Goal: Information Seeking & Learning: Check status

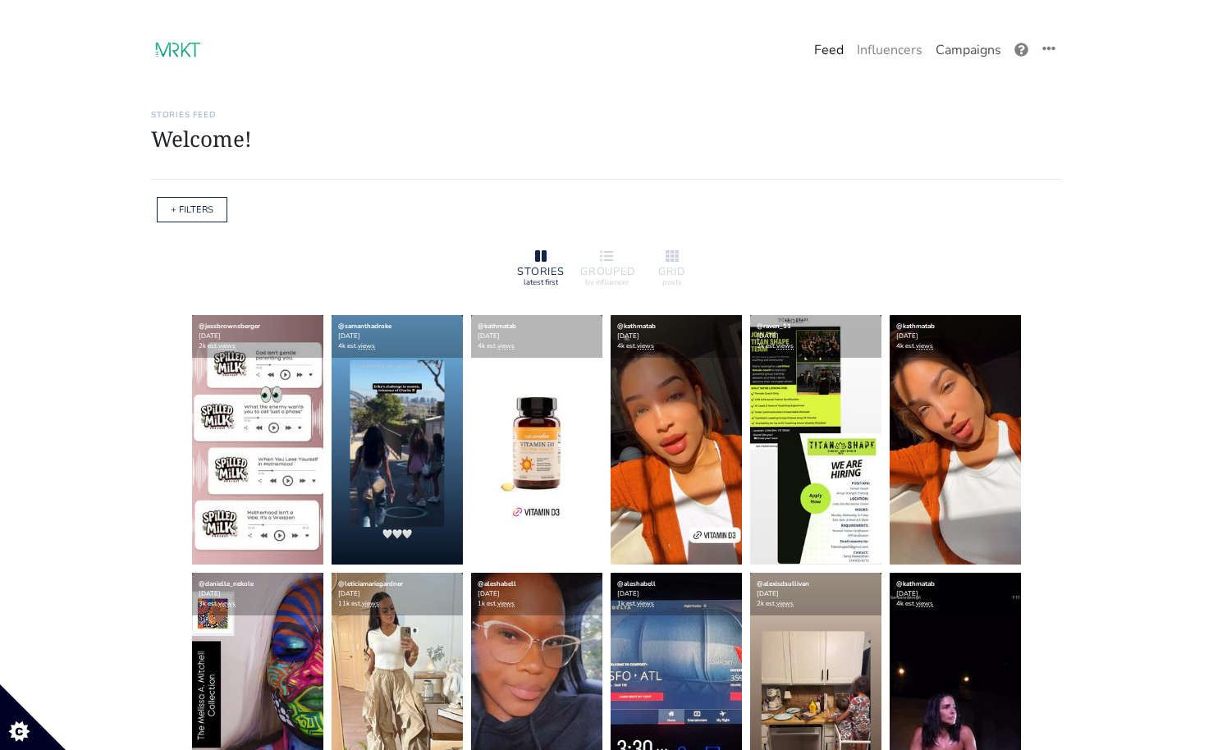
click at [973, 50] on link "Campaigns" at bounding box center [968, 50] width 79 height 33
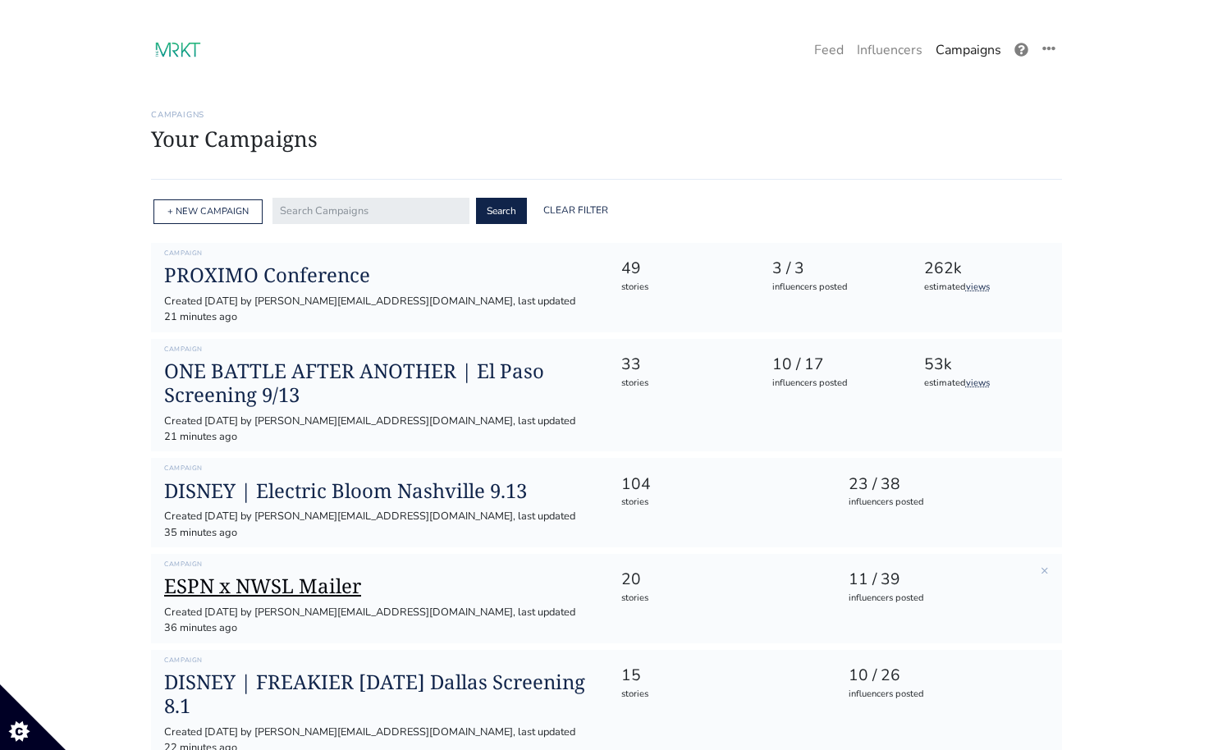
click at [290, 574] on h1 "ESPN x NWSL Mailer" at bounding box center [379, 586] width 430 height 24
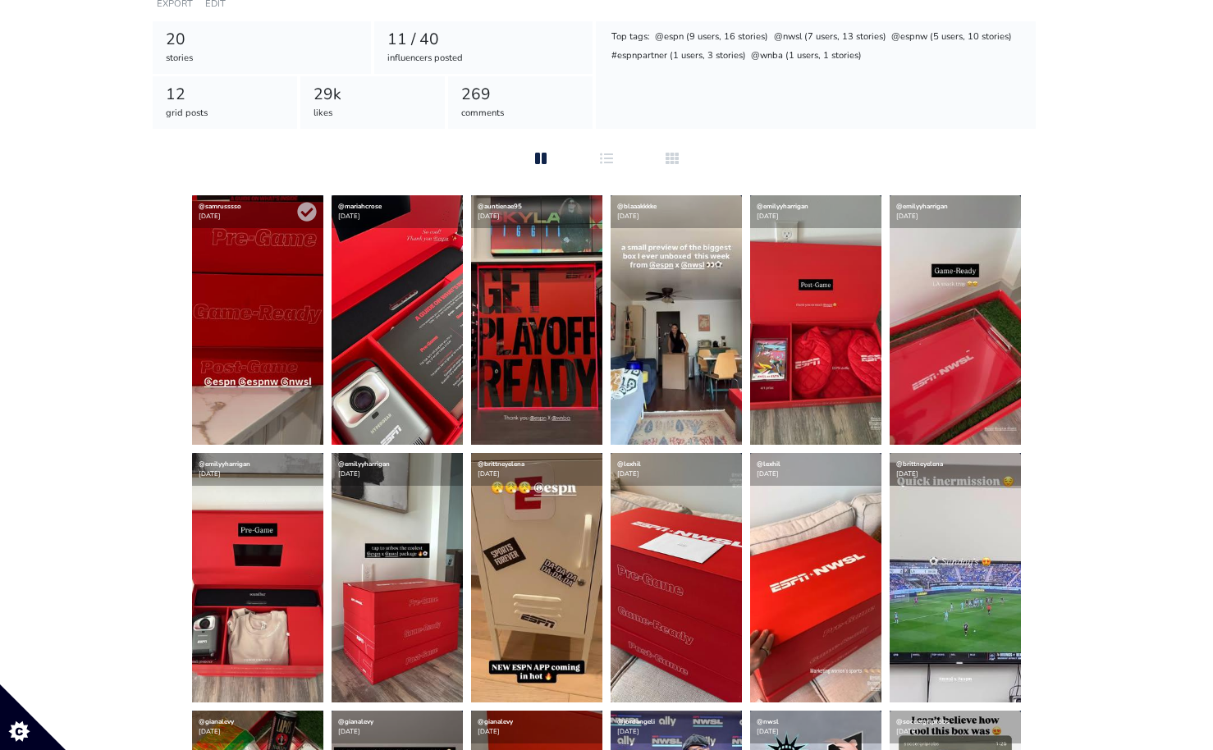
scroll to position [295, 0]
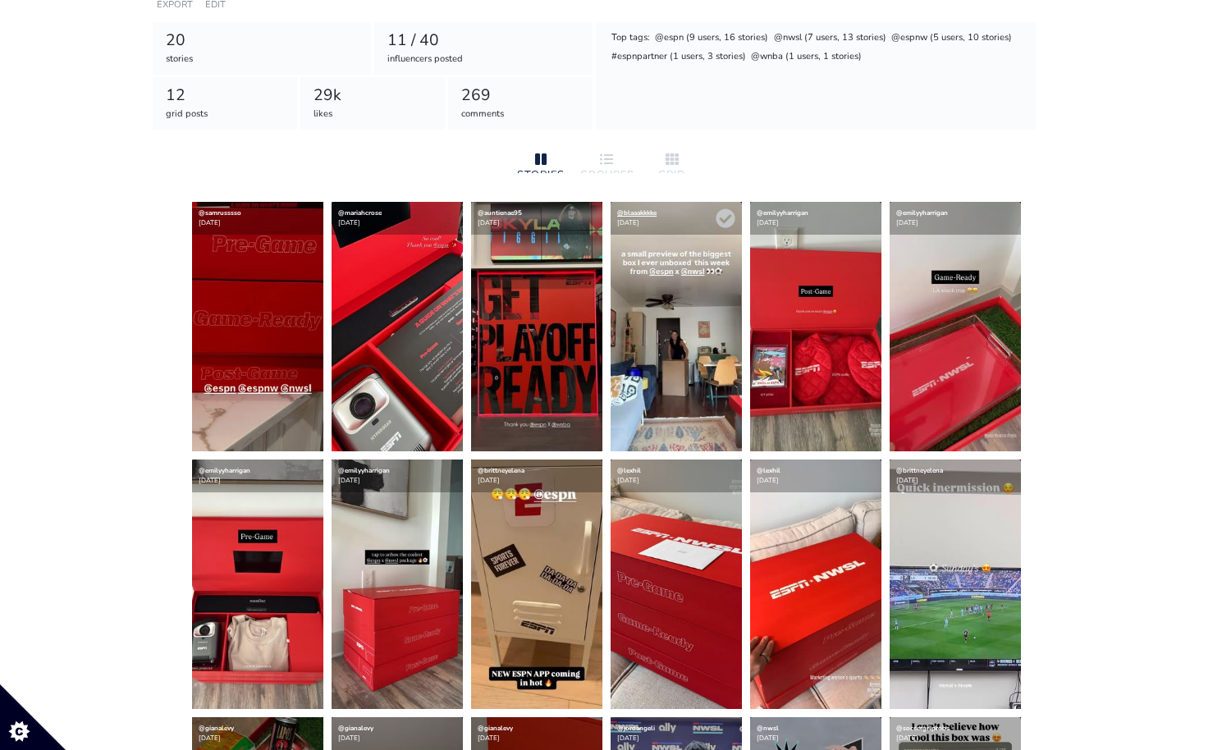
click at [641, 226] on div "@blaaakkkke [DATE]" at bounding box center [675, 218] width 131 height 33
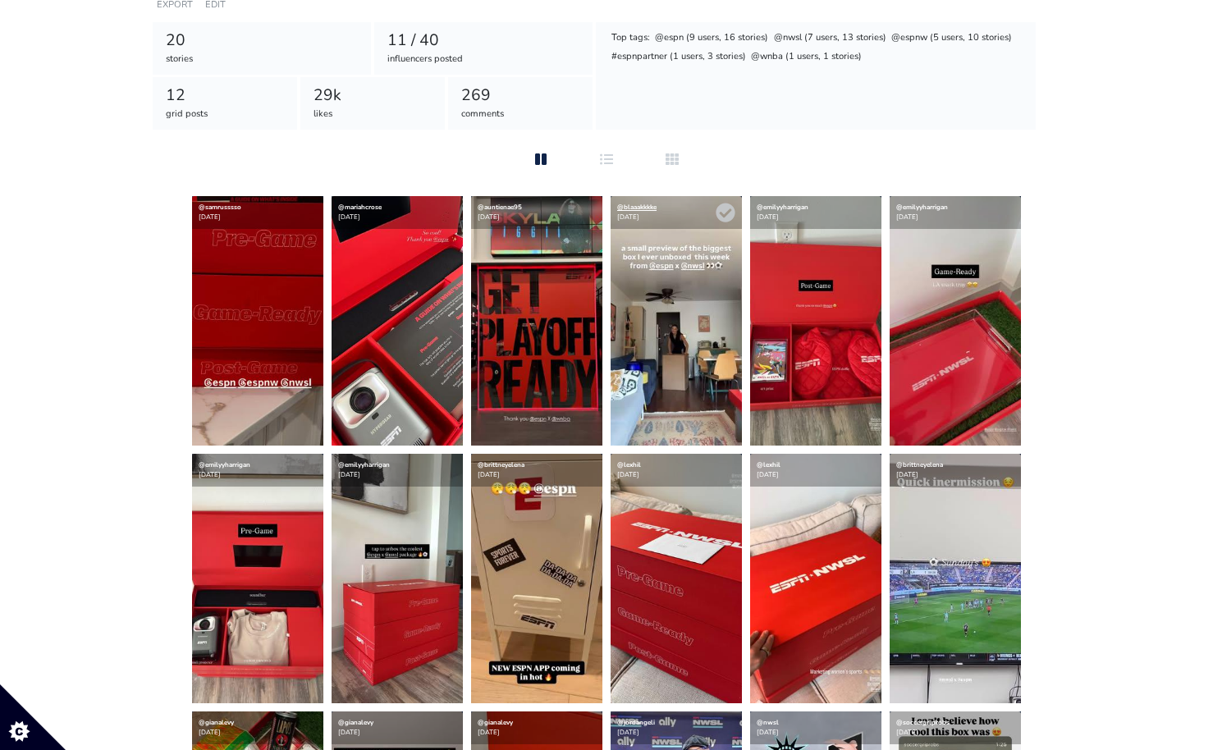
click at [641, 210] on link "@blaaakkkke" at bounding box center [636, 207] width 39 height 9
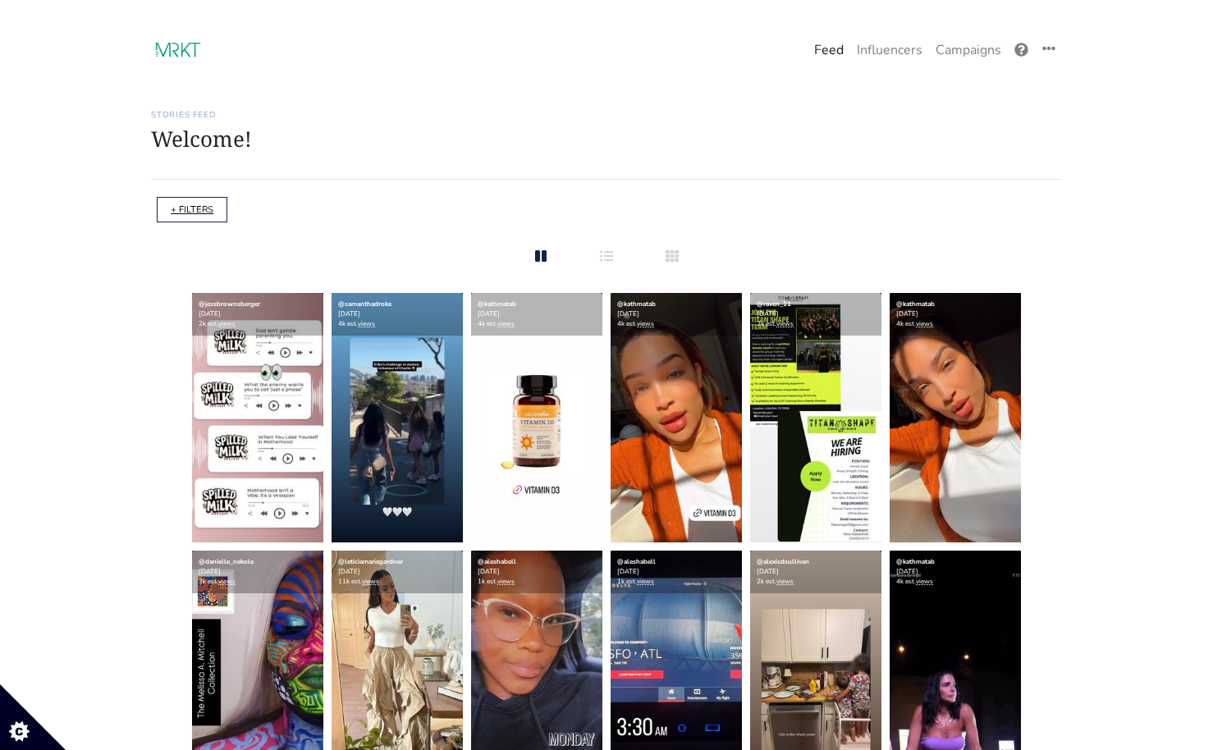
click at [201, 213] on link "+ FILTERS" at bounding box center [192, 209] width 43 height 12
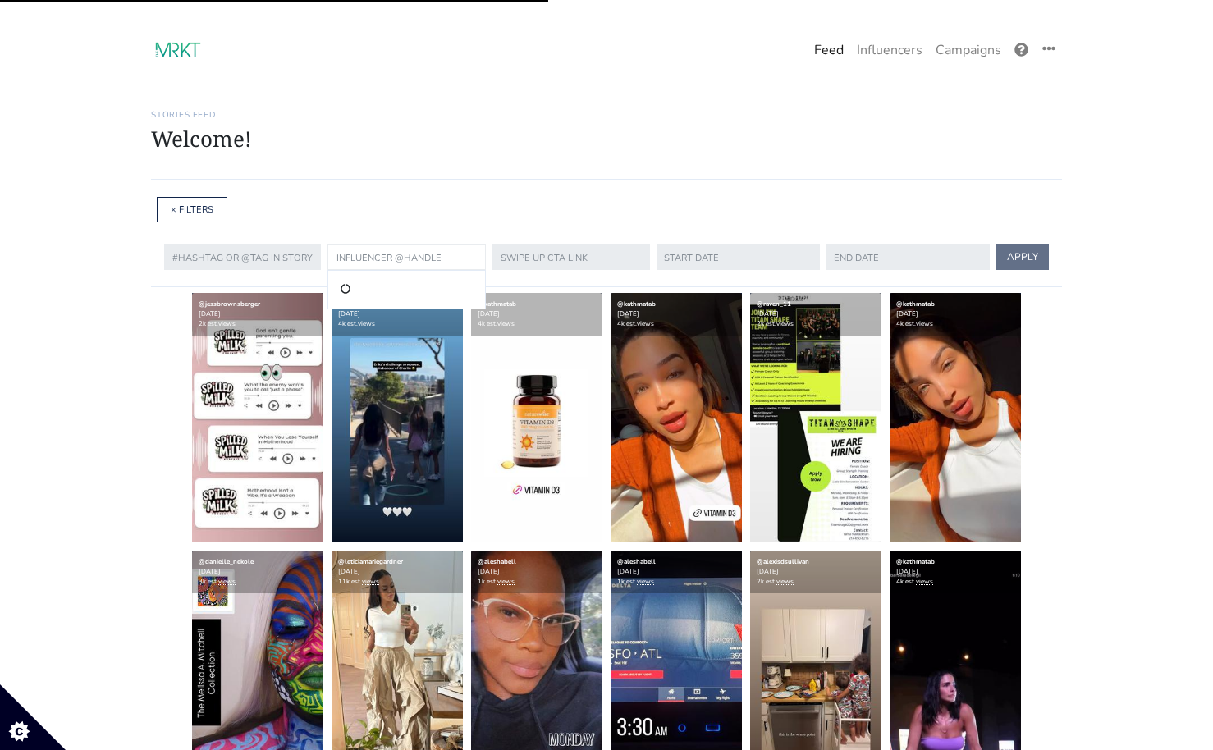
click at [379, 265] on input "text" at bounding box center [406, 257] width 158 height 26
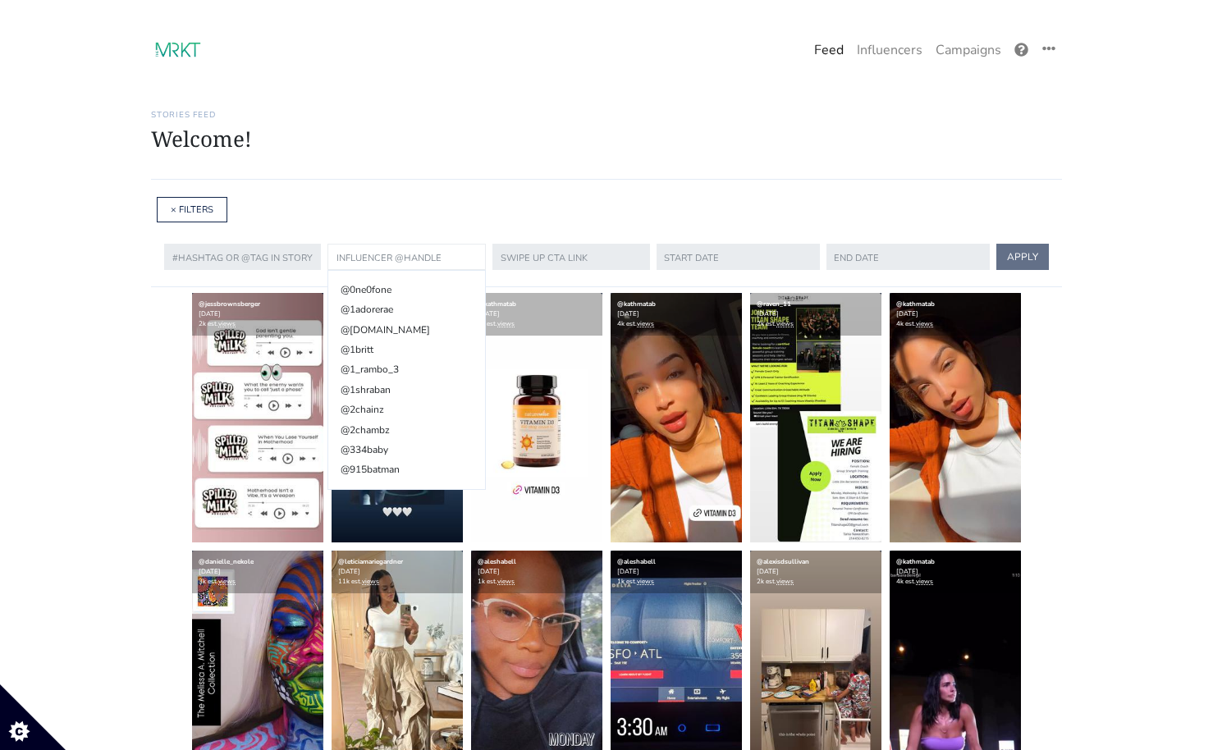
paste input "auntienae95"
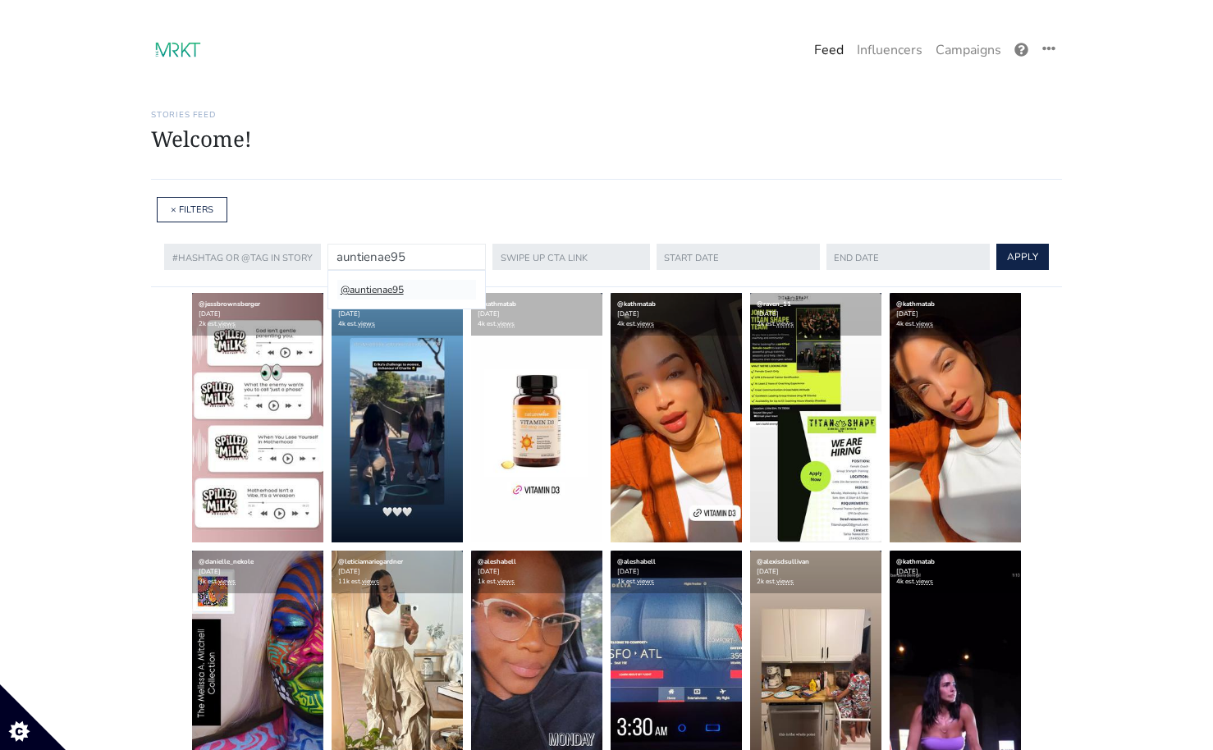
type input "auntienae95"
click at [381, 293] on li "@auntienae95" at bounding box center [405, 290] width 137 height 20
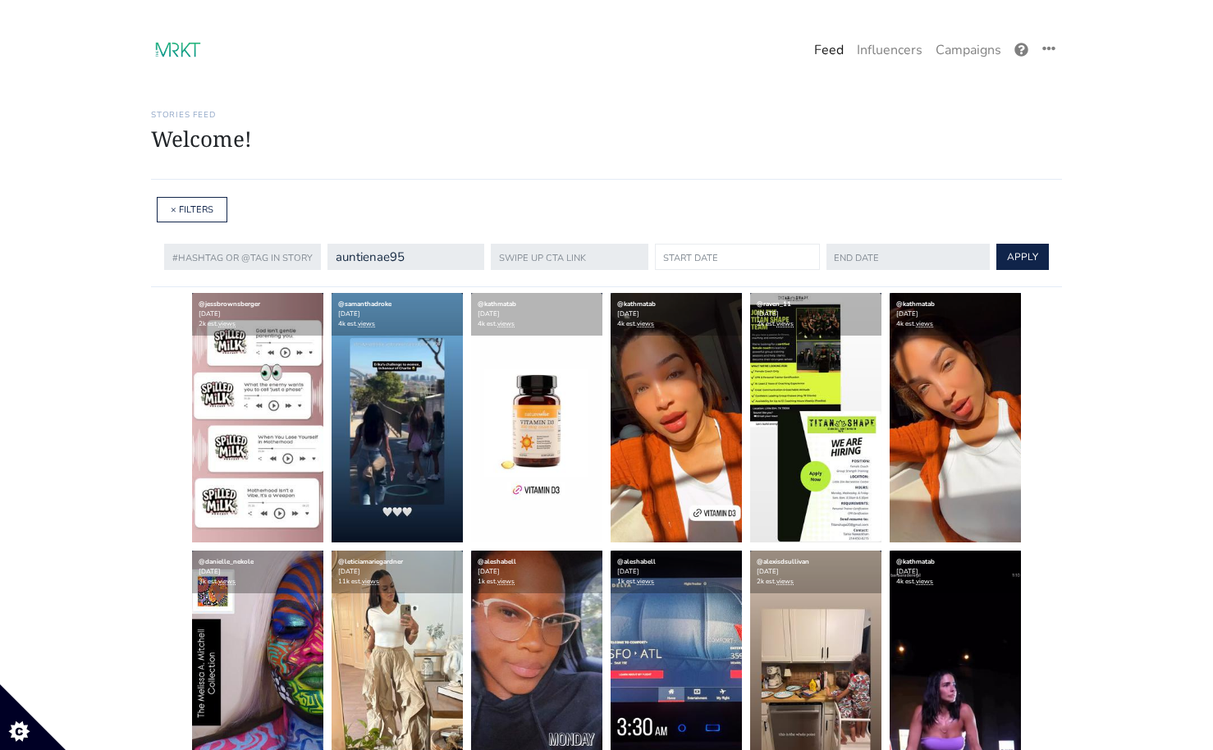
click at [700, 258] on input "text" at bounding box center [737, 257] width 165 height 26
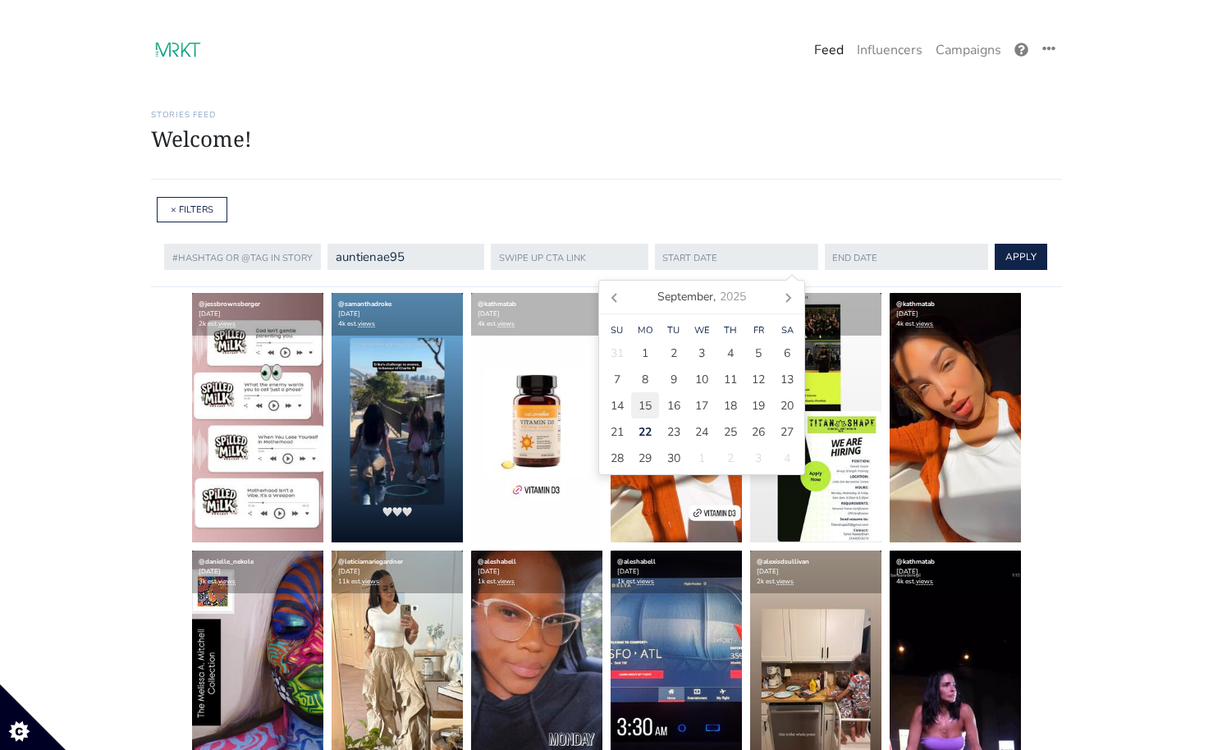
click at [645, 405] on span "15" at bounding box center [644, 405] width 13 height 17
type input "[DATE]"
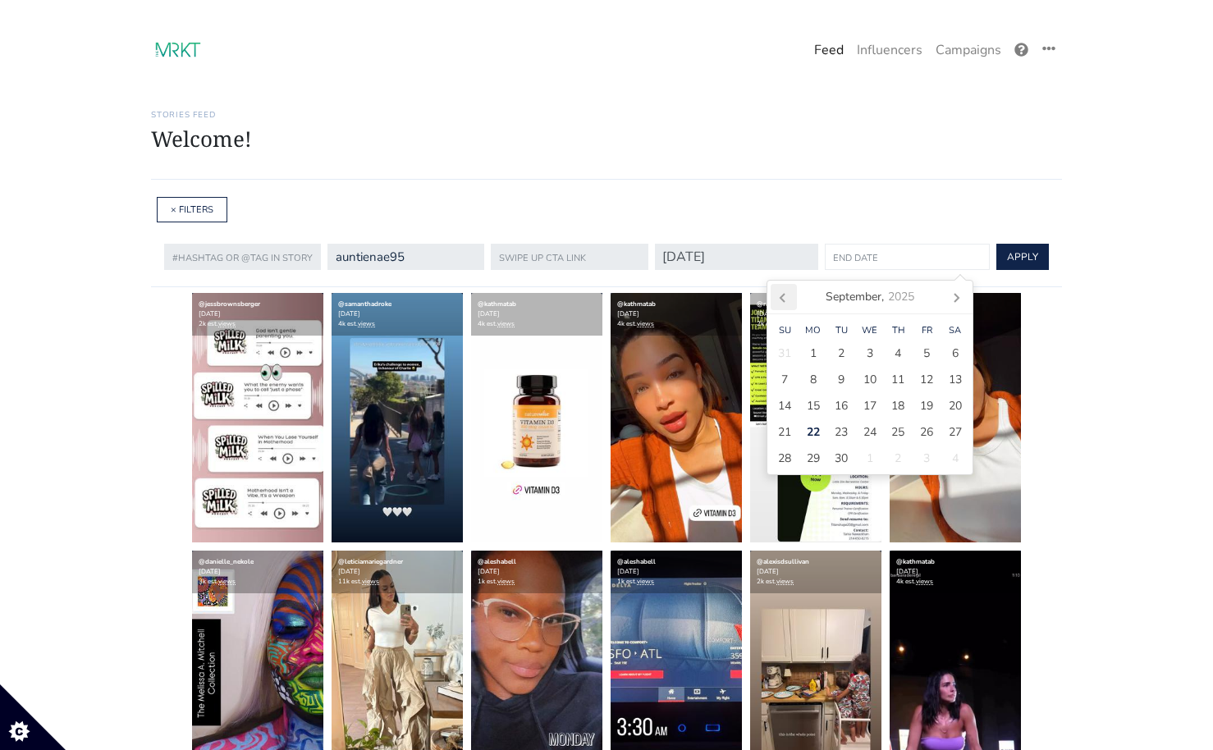
drag, startPoint x: 892, startPoint y: 262, endPoint x: 788, endPoint y: 295, distance: 109.3
click at [892, 262] on input "text" at bounding box center [907, 257] width 165 height 26
click at [817, 419] on div "22" at bounding box center [813, 431] width 29 height 26
type input "[DATE]"
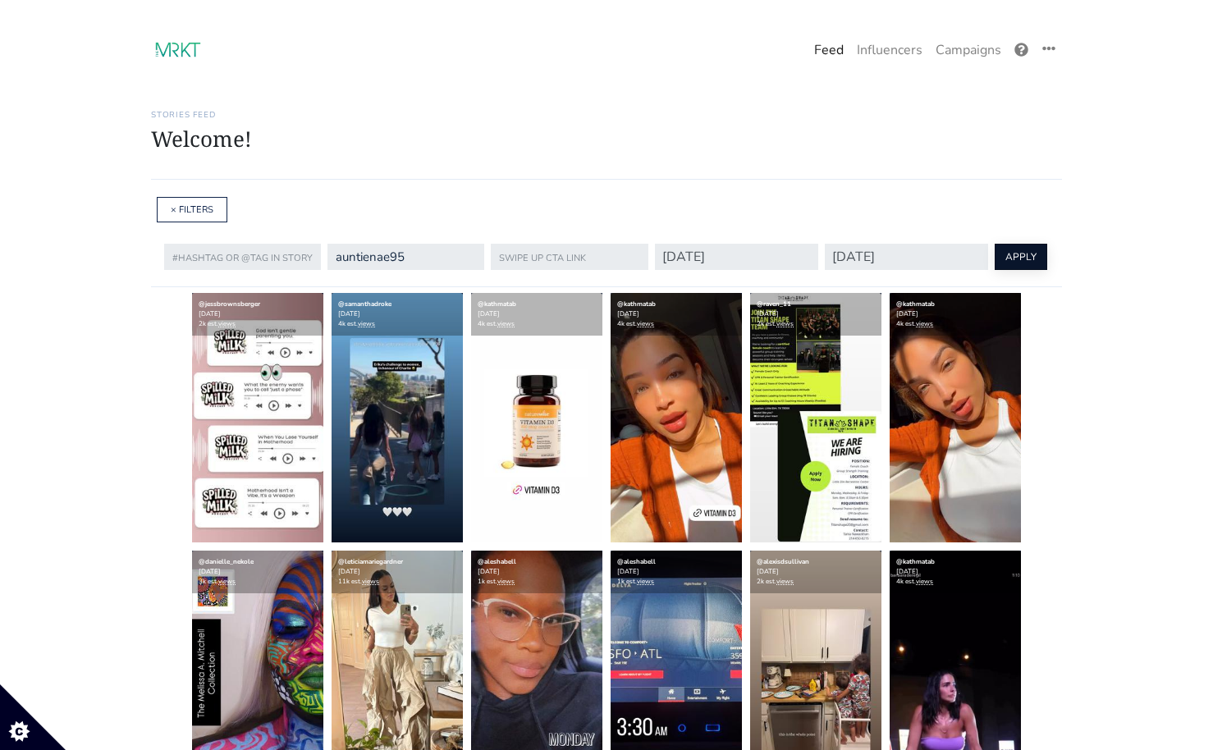
click at [1001, 258] on button "APPLY" at bounding box center [1021, 257] width 53 height 26
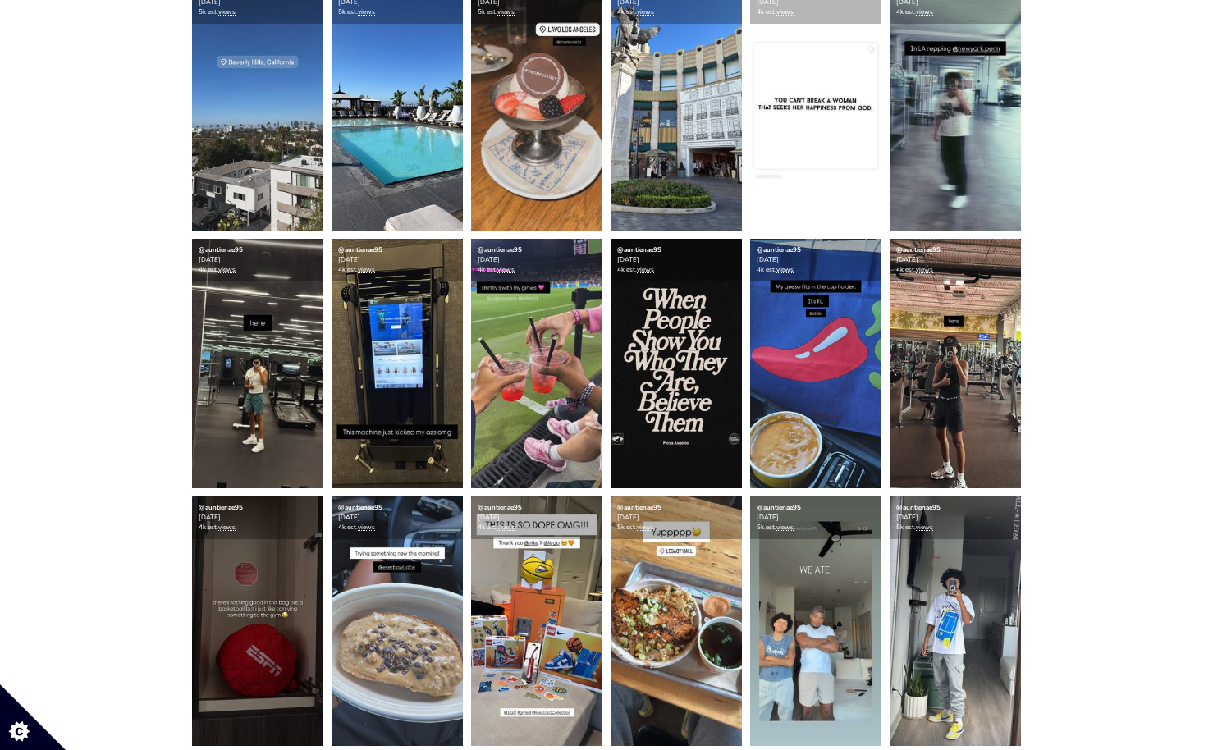
scroll to position [998, 0]
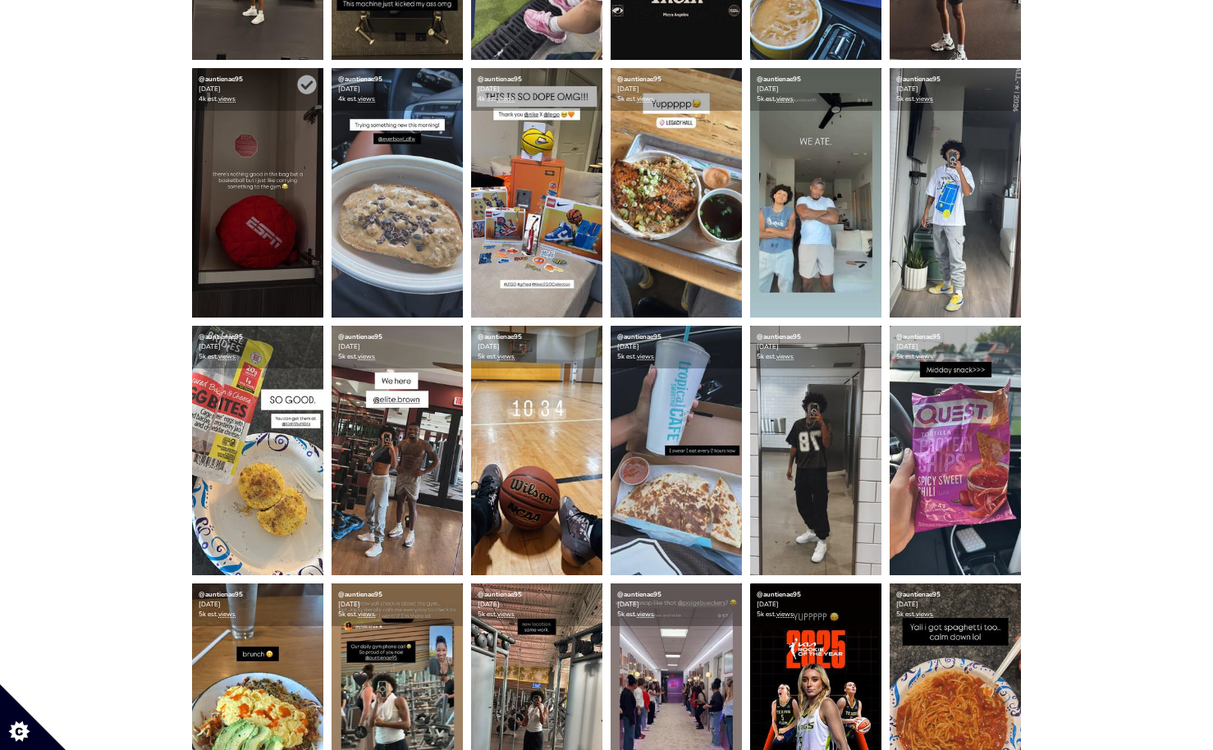
click at [257, 246] on img at bounding box center [257, 192] width 131 height 249
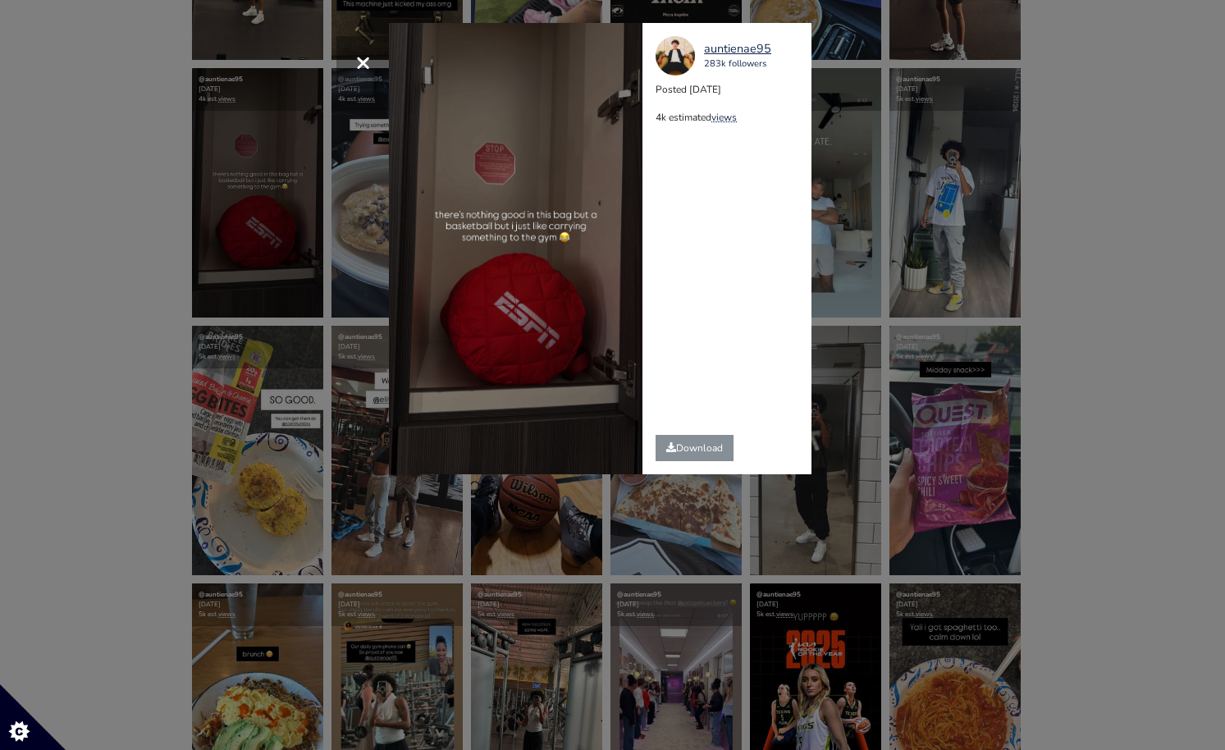
click at [1145, 290] on div "× auntienae95 283k followers Posted 2025-09-18 4k estimated views" at bounding box center [612, 375] width 1225 height 750
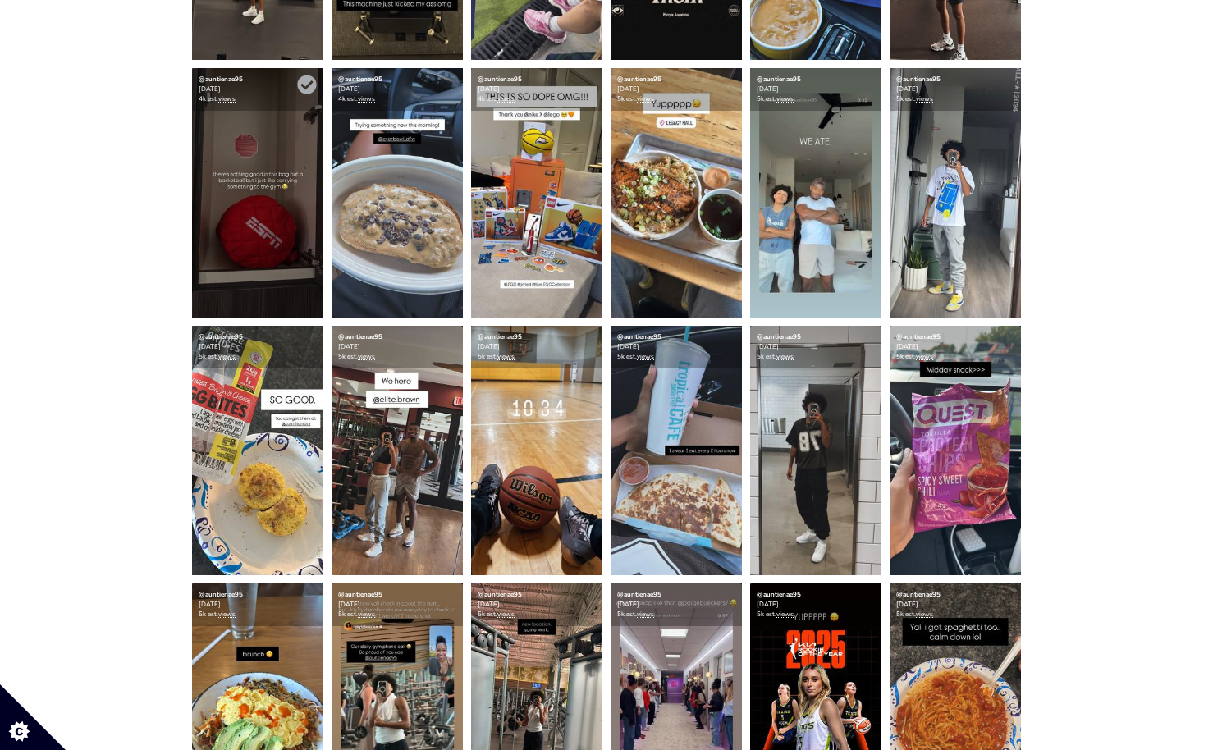
click at [296, 223] on img at bounding box center [257, 192] width 131 height 249
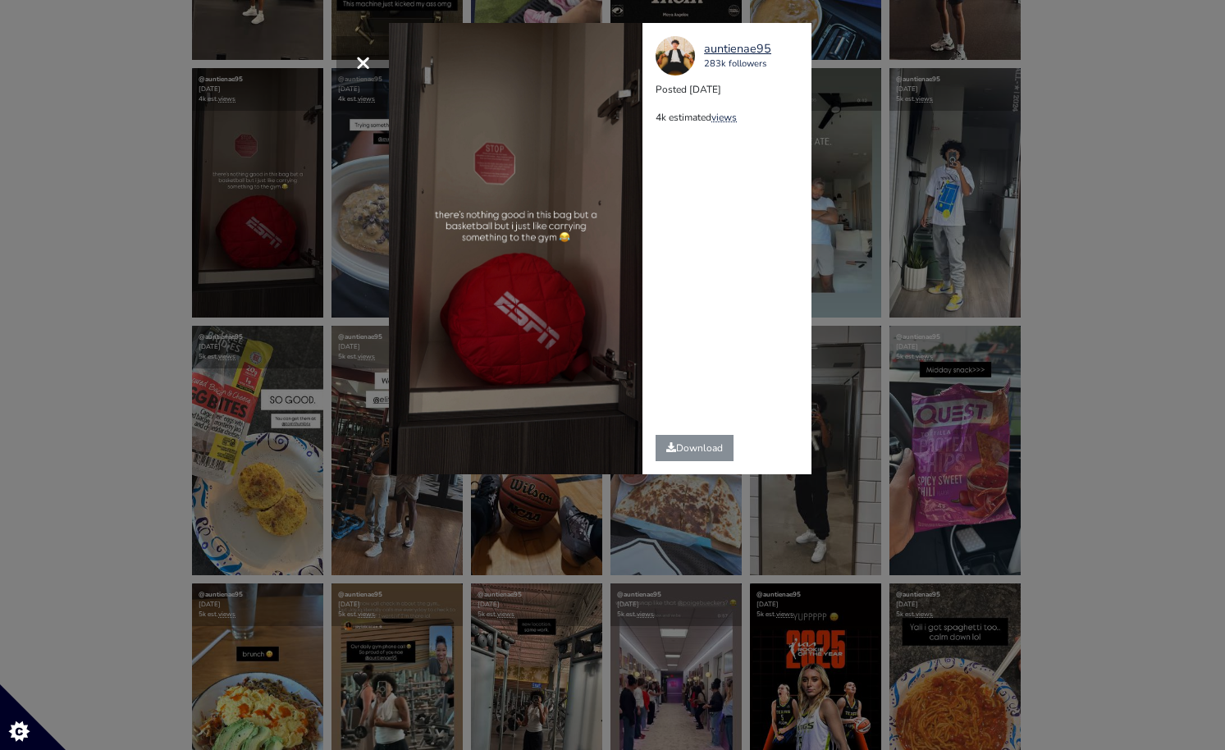
click at [1049, 397] on div "× auntienae95 283k followers Posted 2025-09-18 4k estimated views" at bounding box center [612, 375] width 1225 height 750
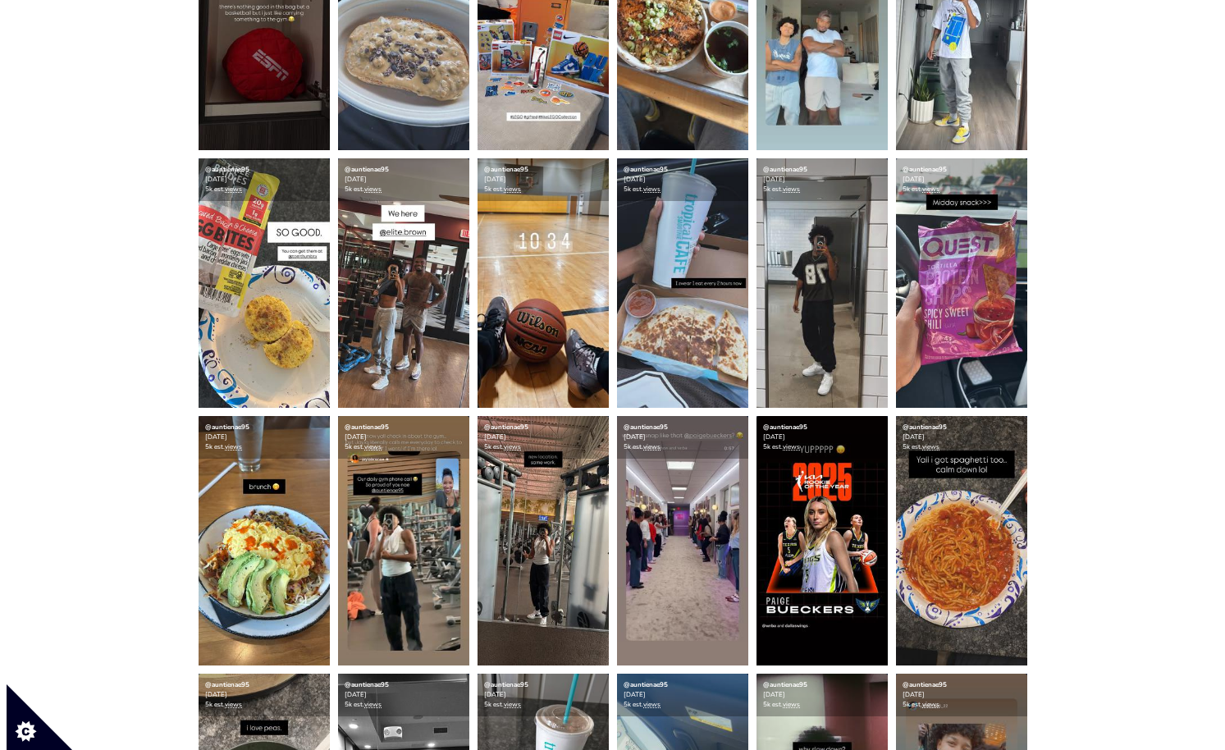
scroll to position [1045, 0]
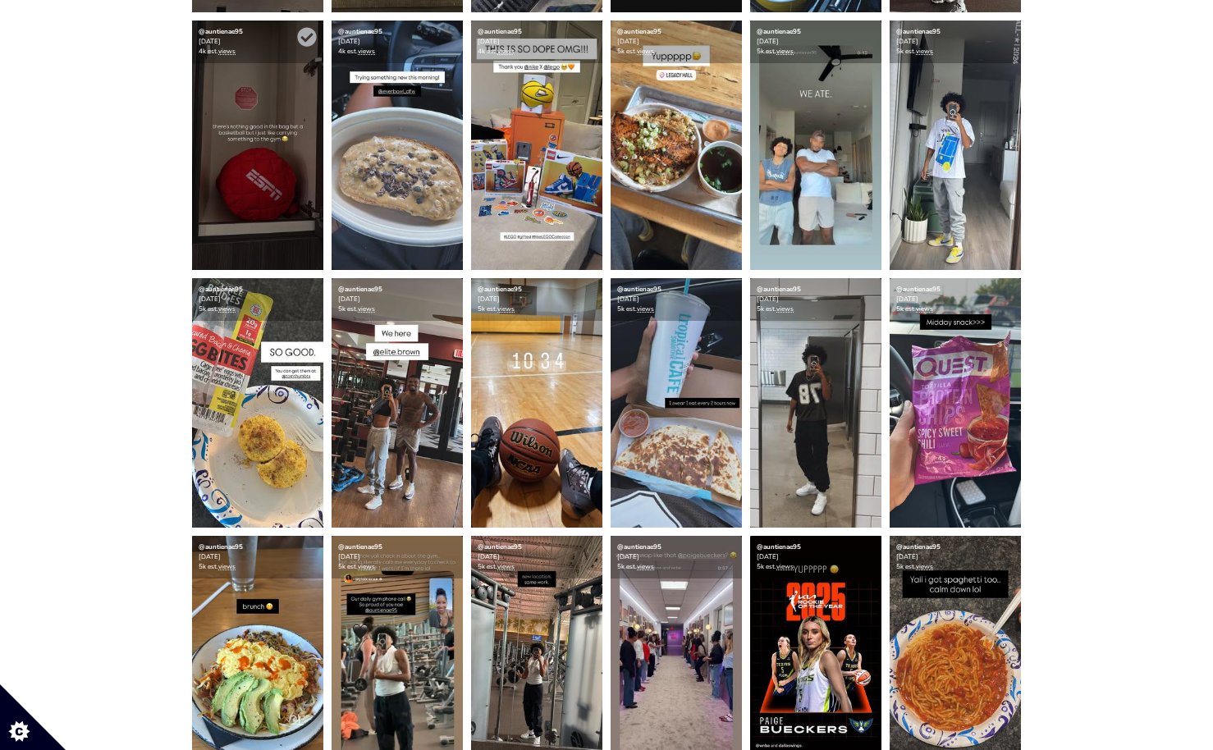
click at [260, 199] on img at bounding box center [257, 145] width 131 height 249
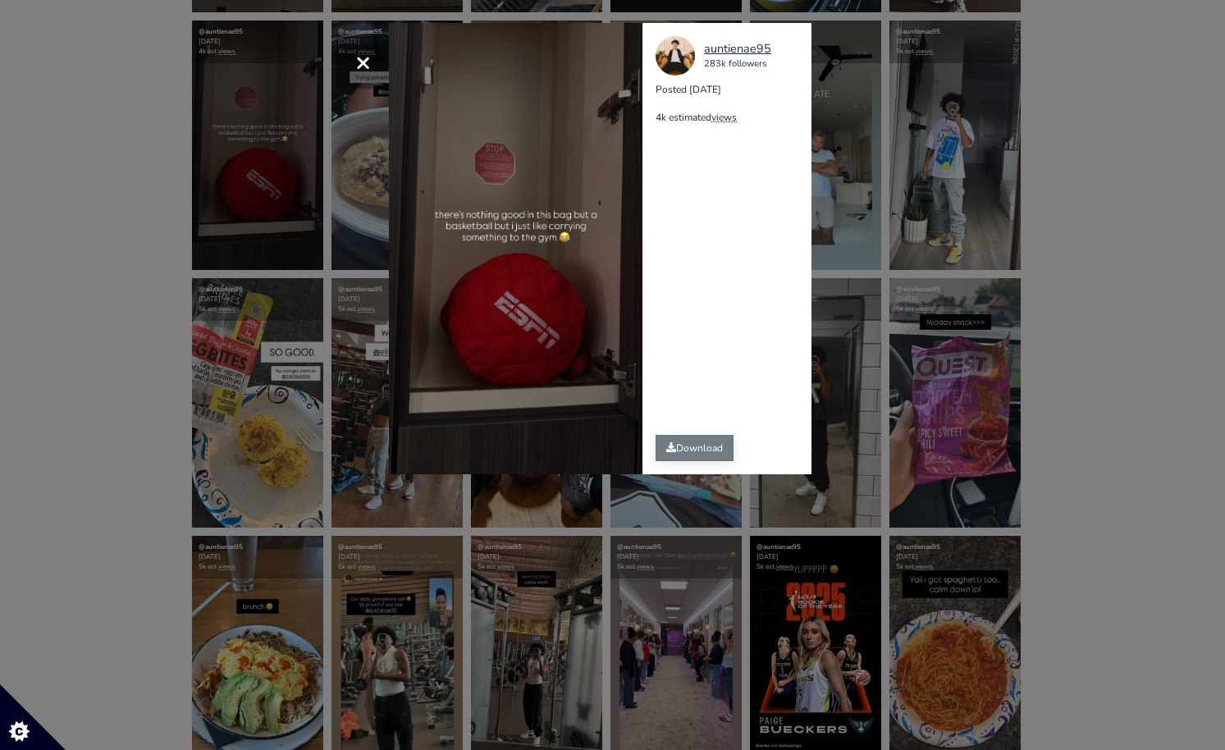
click at [685, 449] on link "Download" at bounding box center [695, 448] width 78 height 26
click at [1047, 386] on div "× auntienae95 283k followers Posted 2025-09-18 4k estimated views" at bounding box center [612, 375] width 1225 height 750
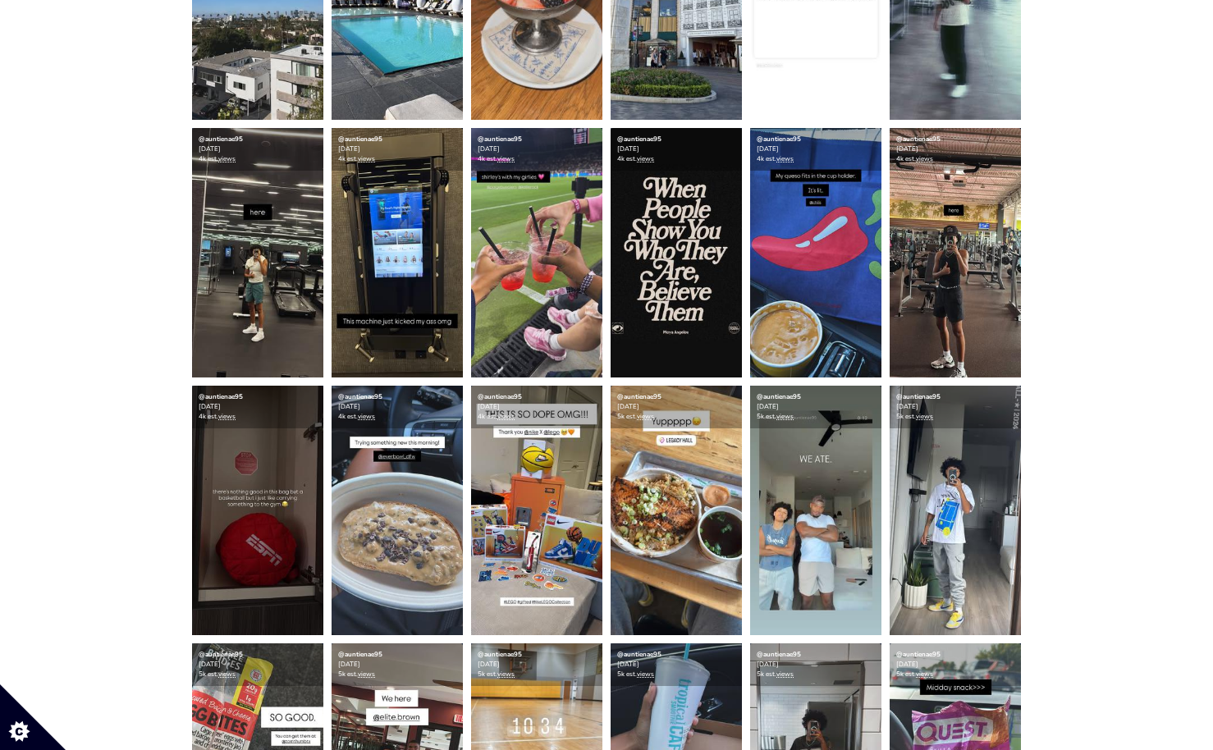
scroll to position [0, 0]
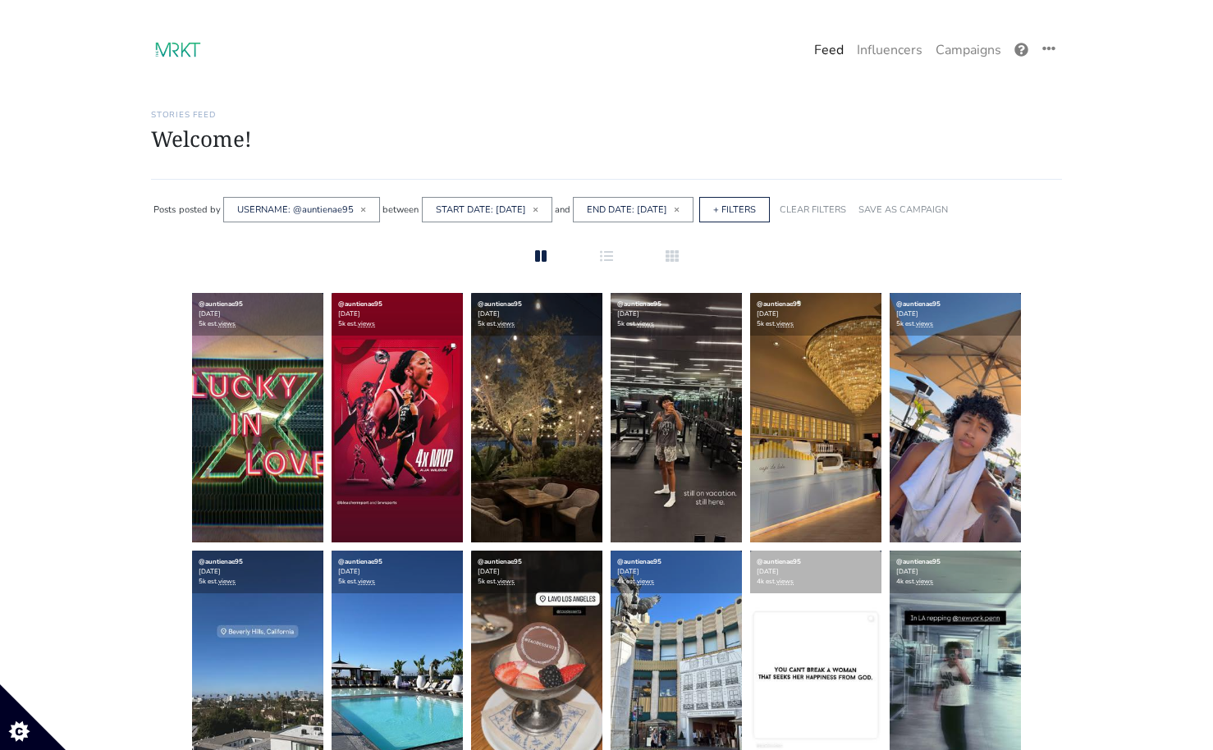
click at [519, 216] on div "START DATE: 2025-09-15 ×" at bounding box center [487, 209] width 130 height 25
click at [517, 214] on link "START DATE: 2025-09-15" at bounding box center [481, 209] width 90 height 12
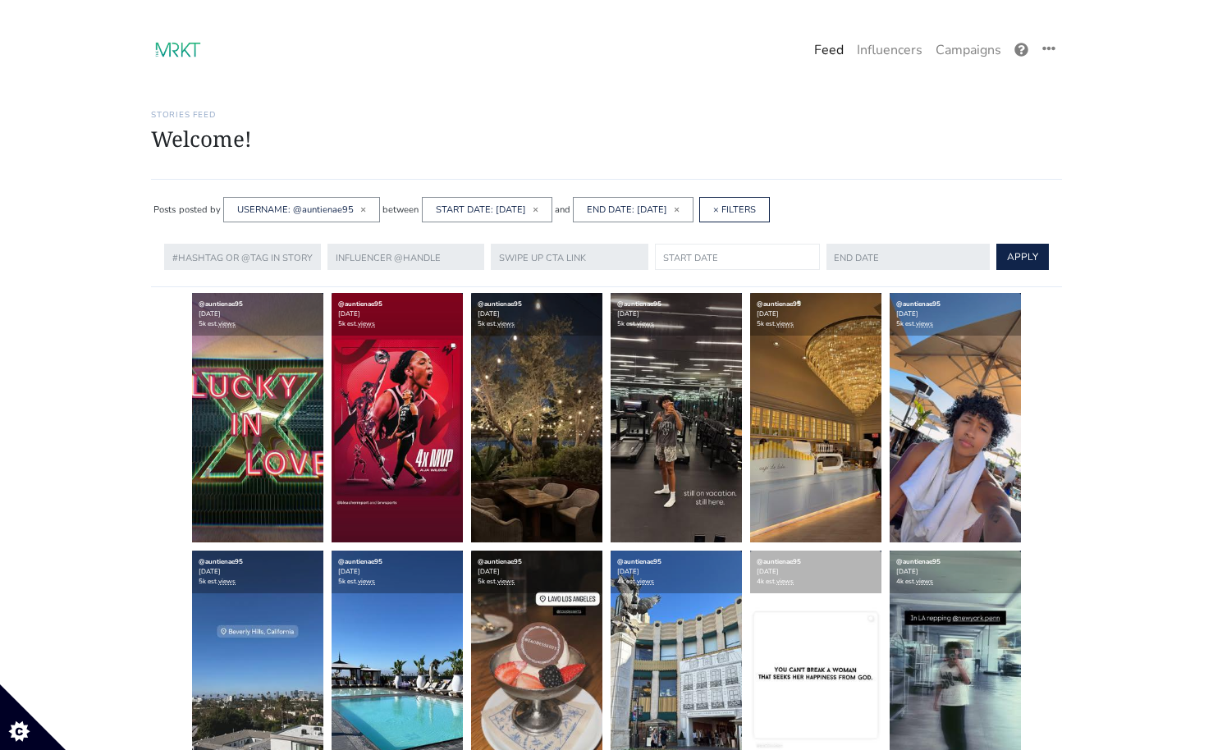
click at [693, 266] on input "text" at bounding box center [737, 257] width 165 height 26
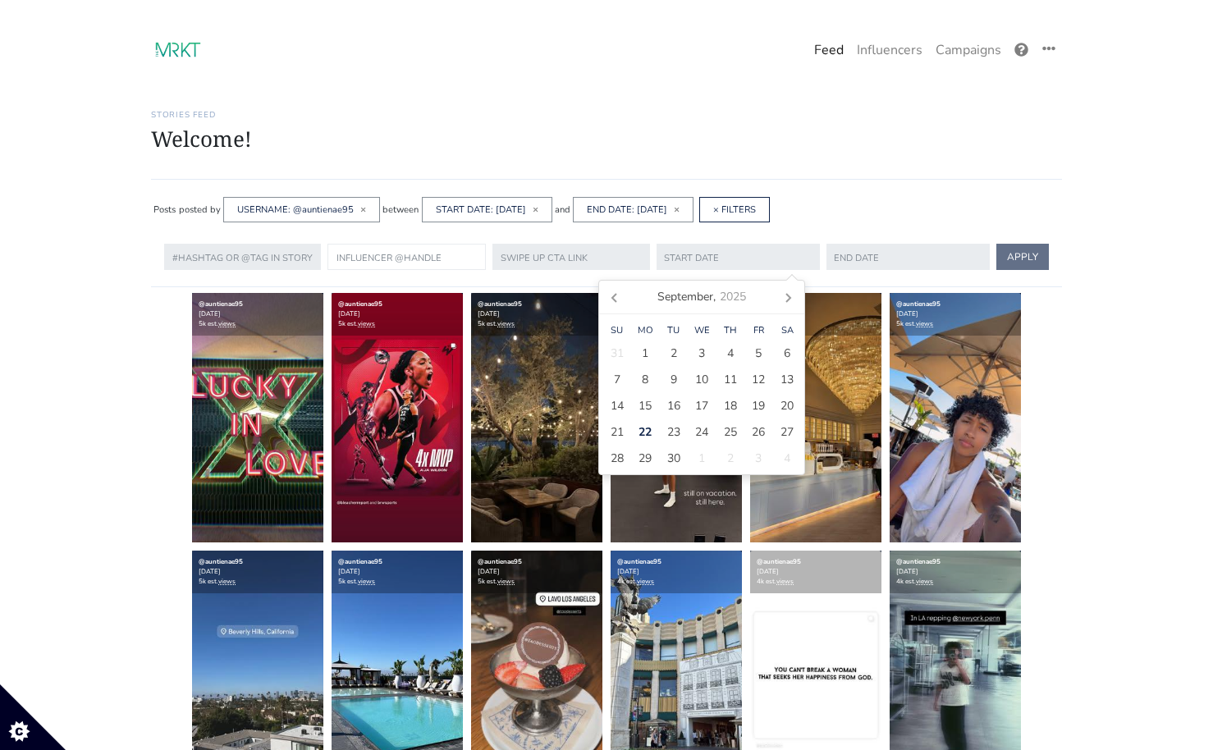
click at [425, 254] on input "text" at bounding box center [406, 257] width 158 height 26
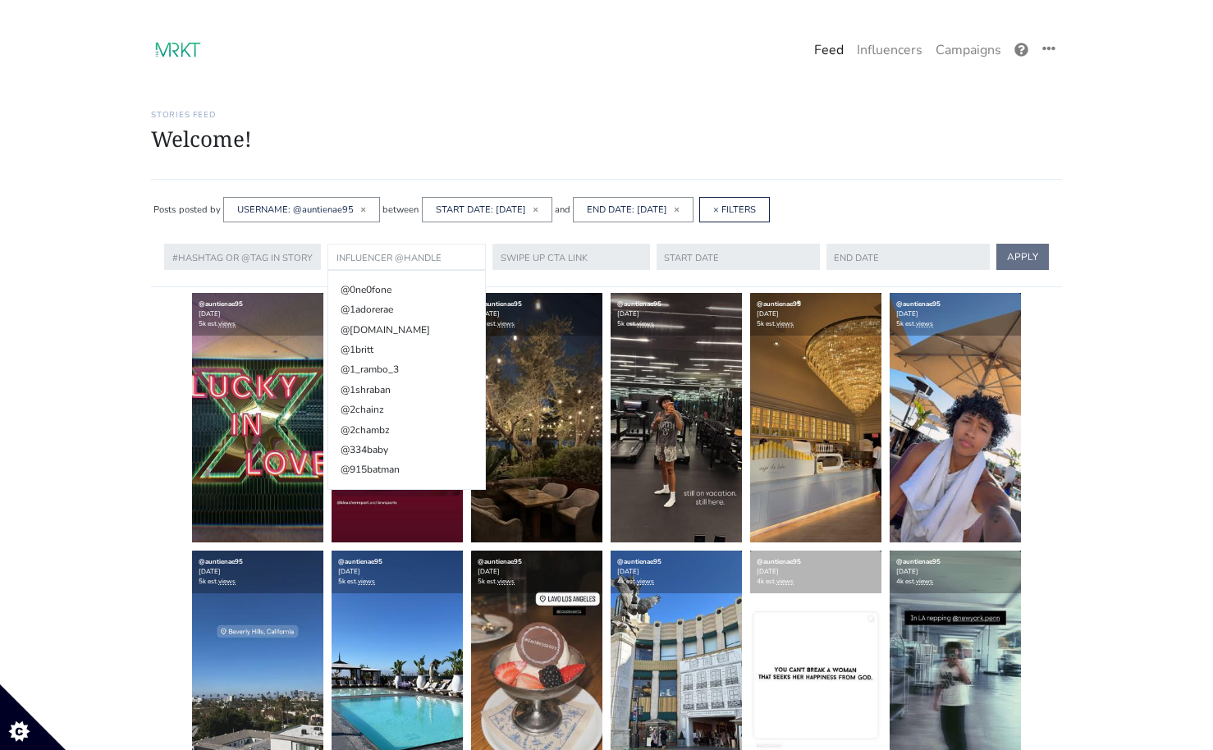
paste input "auntienae95"
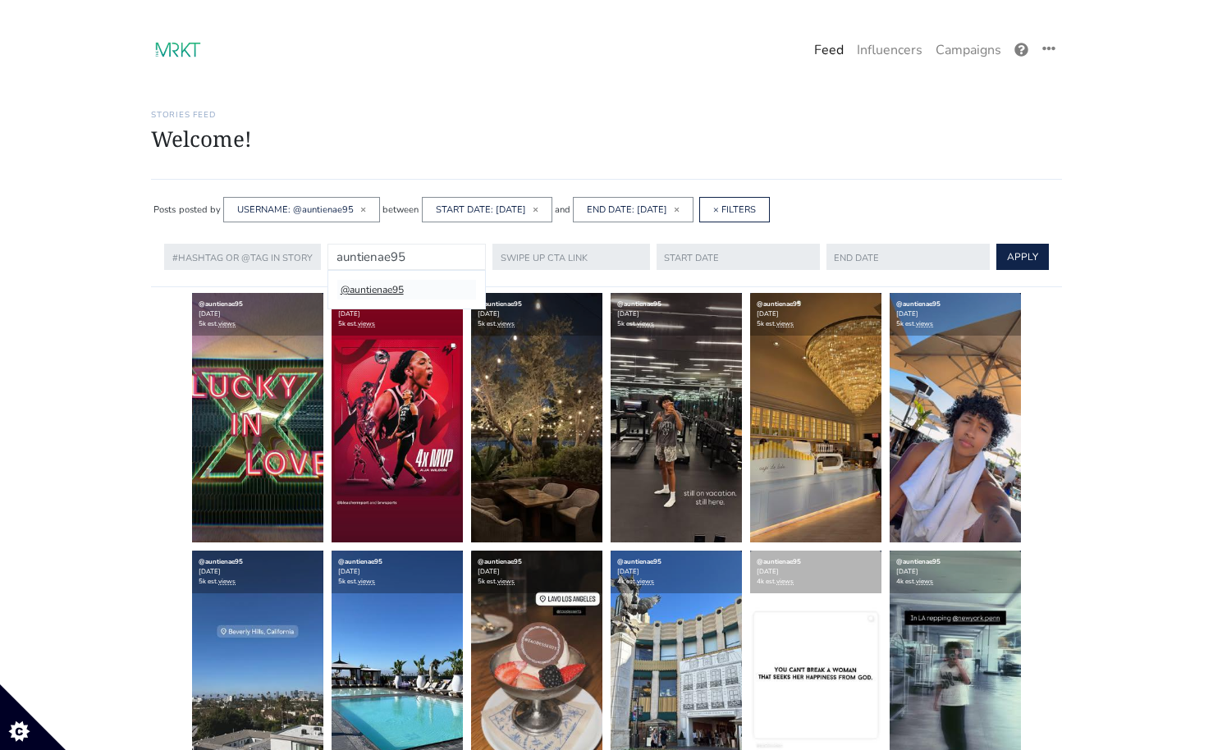
type input "auntienae95"
click at [382, 286] on li "@auntienae95" at bounding box center [405, 290] width 137 height 20
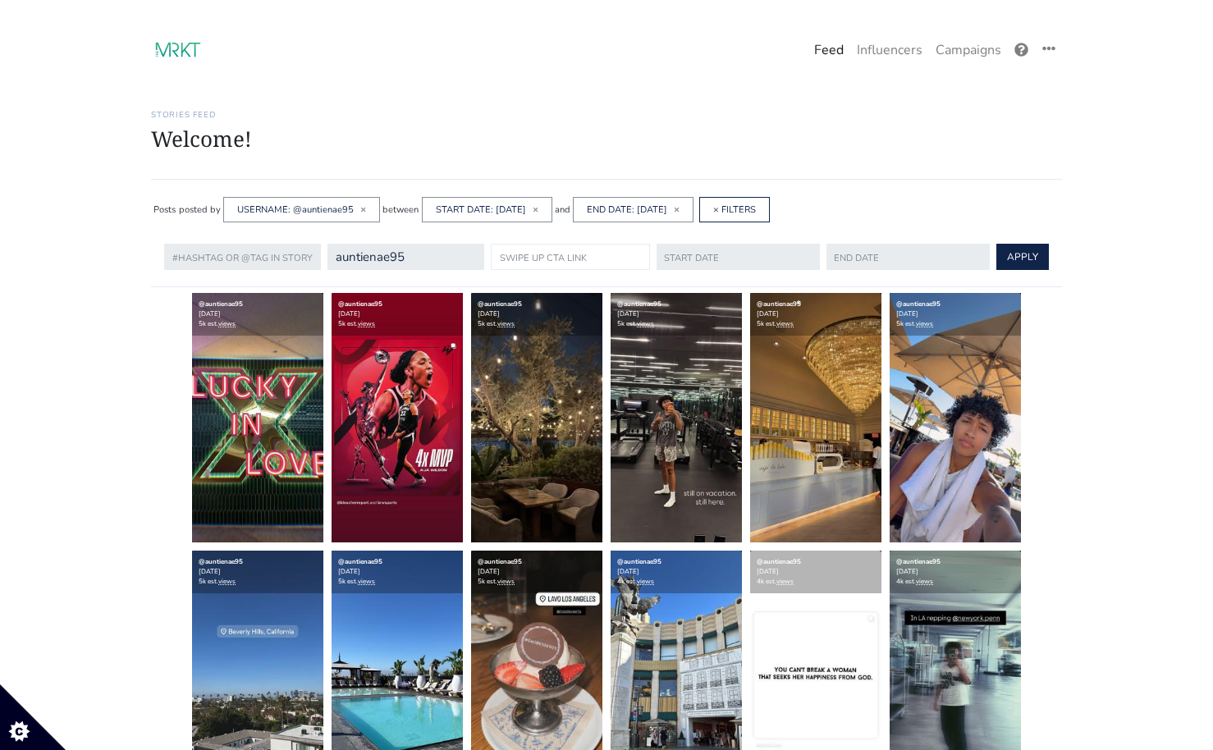
click at [569, 262] on input "text" at bounding box center [570, 257] width 158 height 26
click at [756, 212] on link "× FILTERS" at bounding box center [734, 209] width 43 height 12
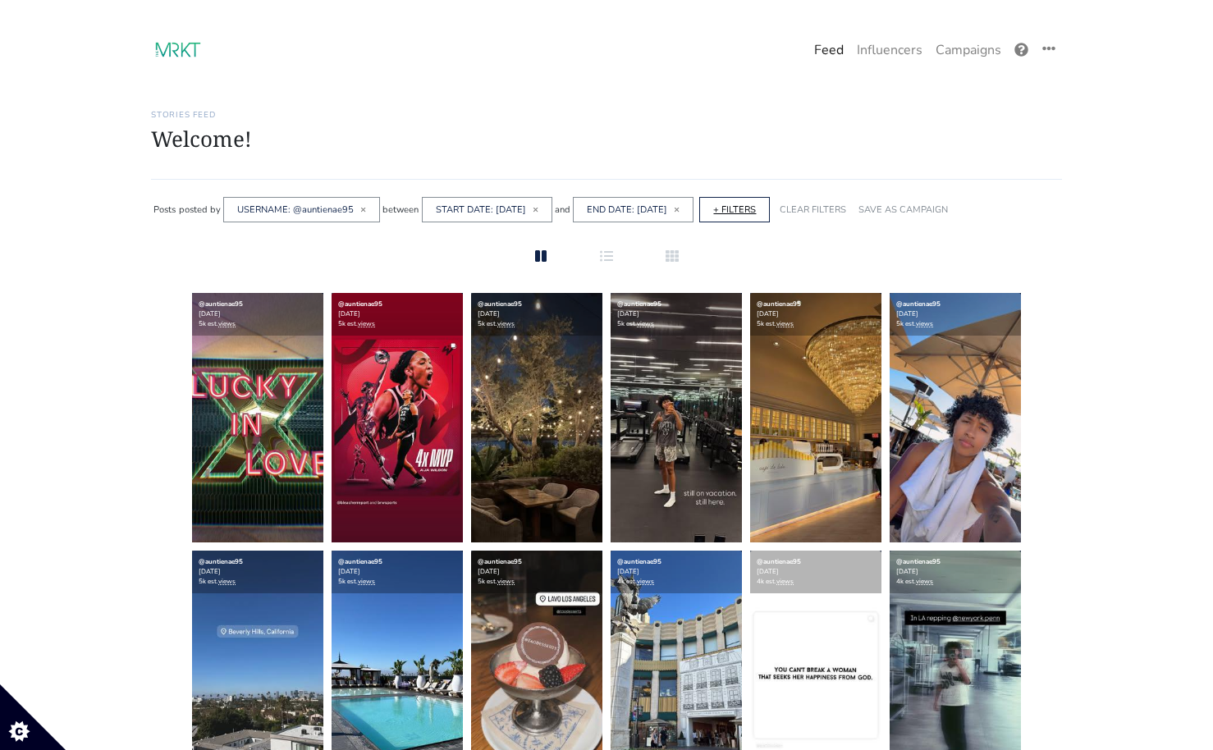
click at [756, 206] on link "+ FILTERS" at bounding box center [734, 209] width 43 height 12
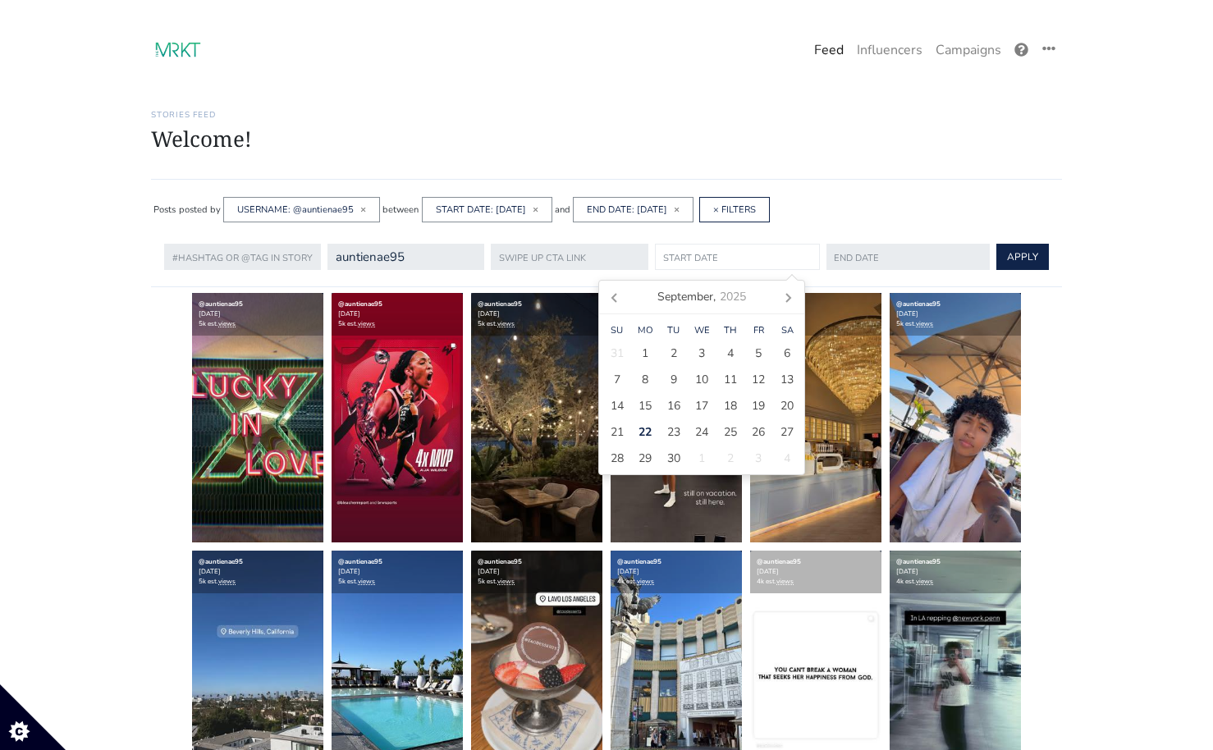
click at [668, 259] on input "text" at bounding box center [737, 257] width 165 height 26
click at [647, 361] on div "1" at bounding box center [645, 353] width 29 height 26
type input "2025-09-01"
click at [857, 258] on input "text" at bounding box center [907, 257] width 165 height 26
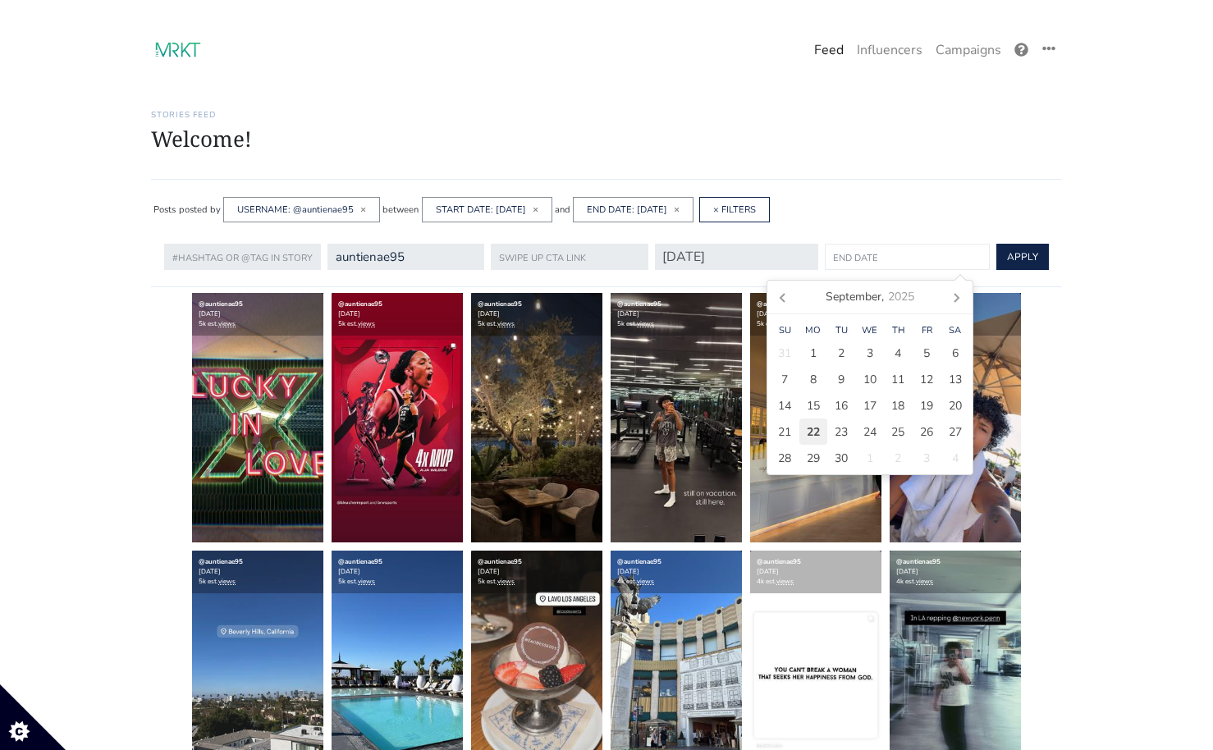
click at [817, 423] on span "22" at bounding box center [813, 431] width 13 height 17
type input "[DATE]"
click at [998, 255] on button "APPLY" at bounding box center [1021, 257] width 53 height 26
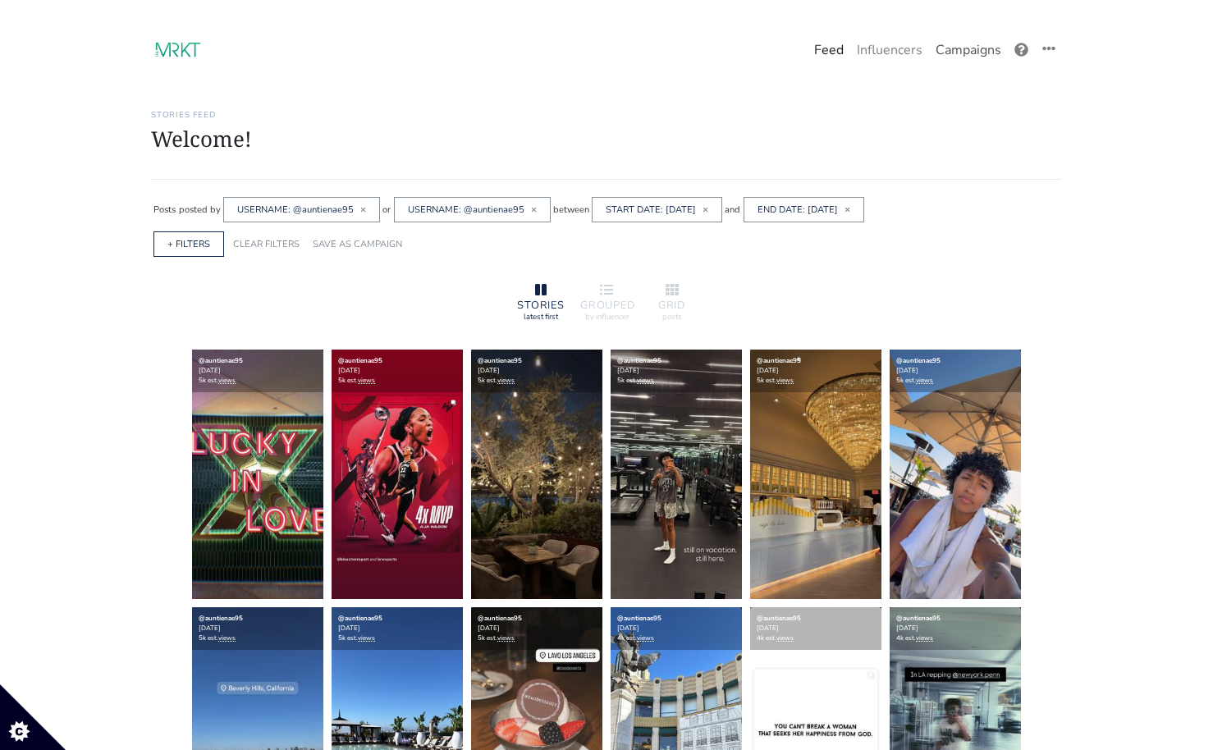
click at [960, 43] on link "Campaigns" at bounding box center [968, 50] width 79 height 33
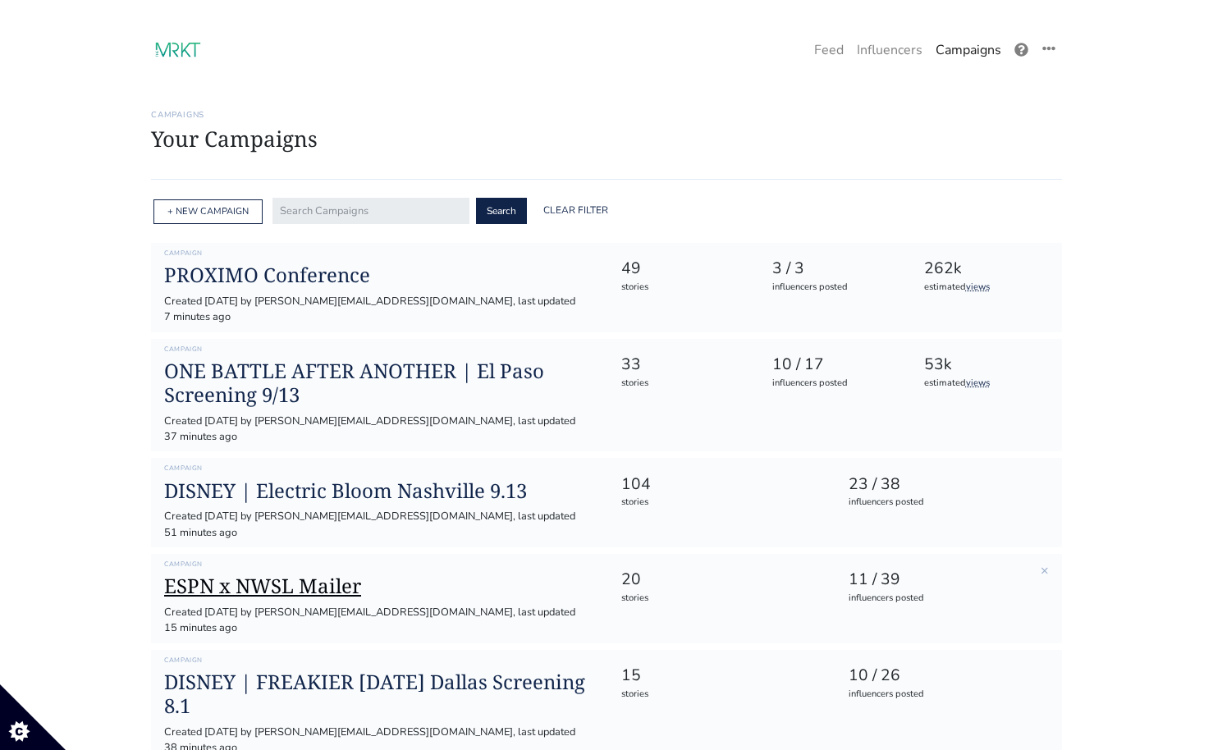
click at [274, 574] on h1 "ESPN x NWSL Mailer" at bounding box center [379, 586] width 430 height 24
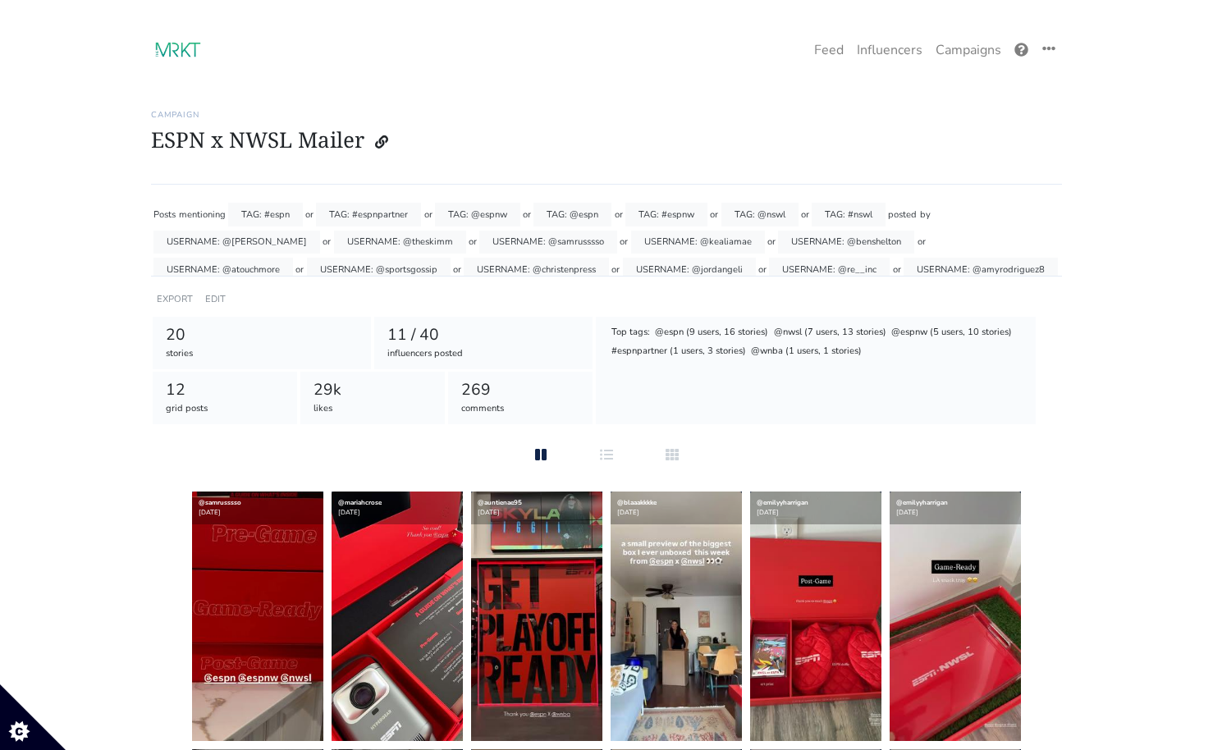
scroll to position [115, 0]
